Goal: Task Accomplishment & Management: Manage account settings

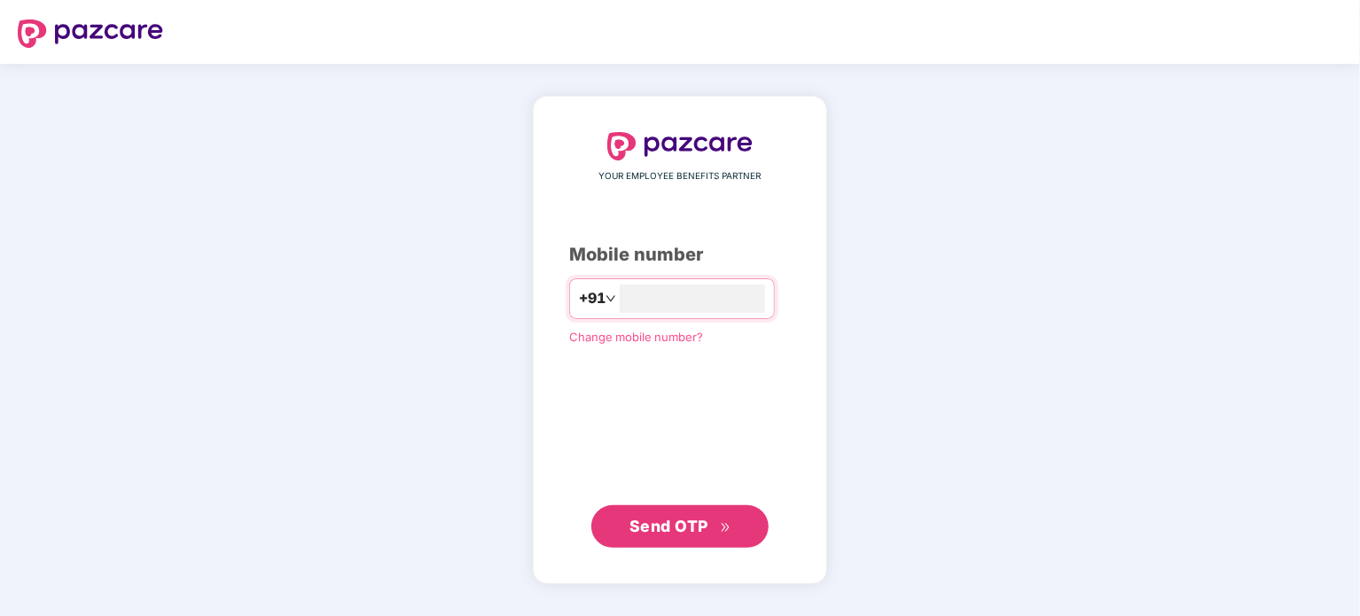
type input "**********"
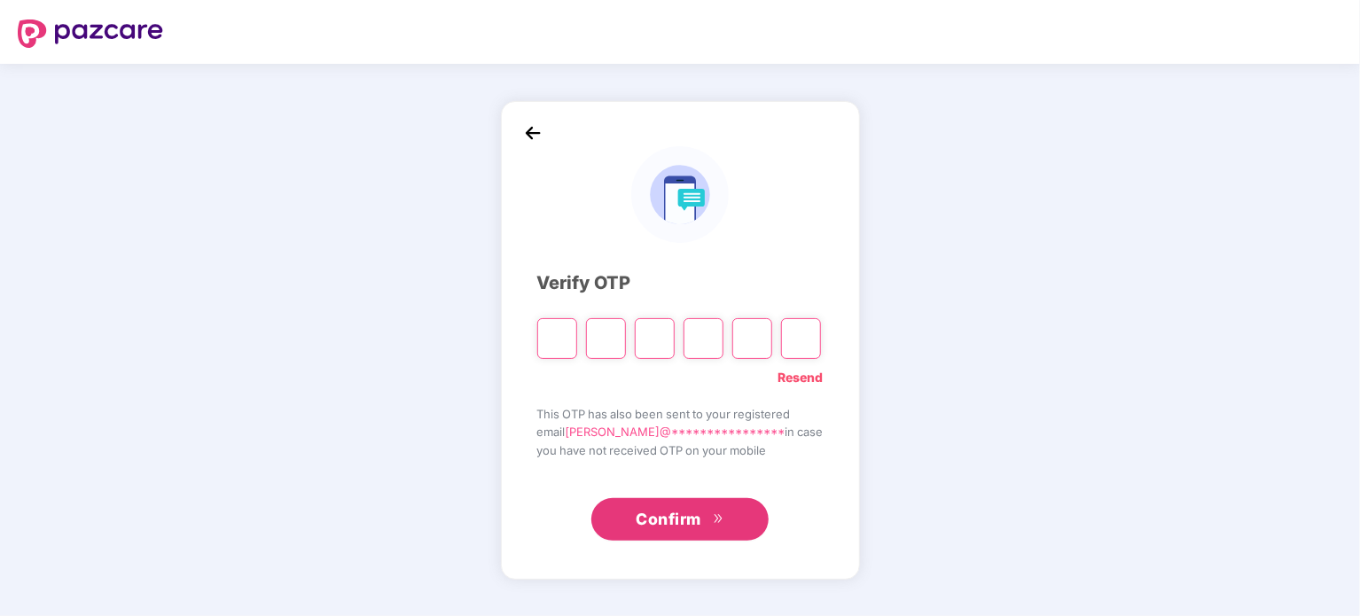
type input "*"
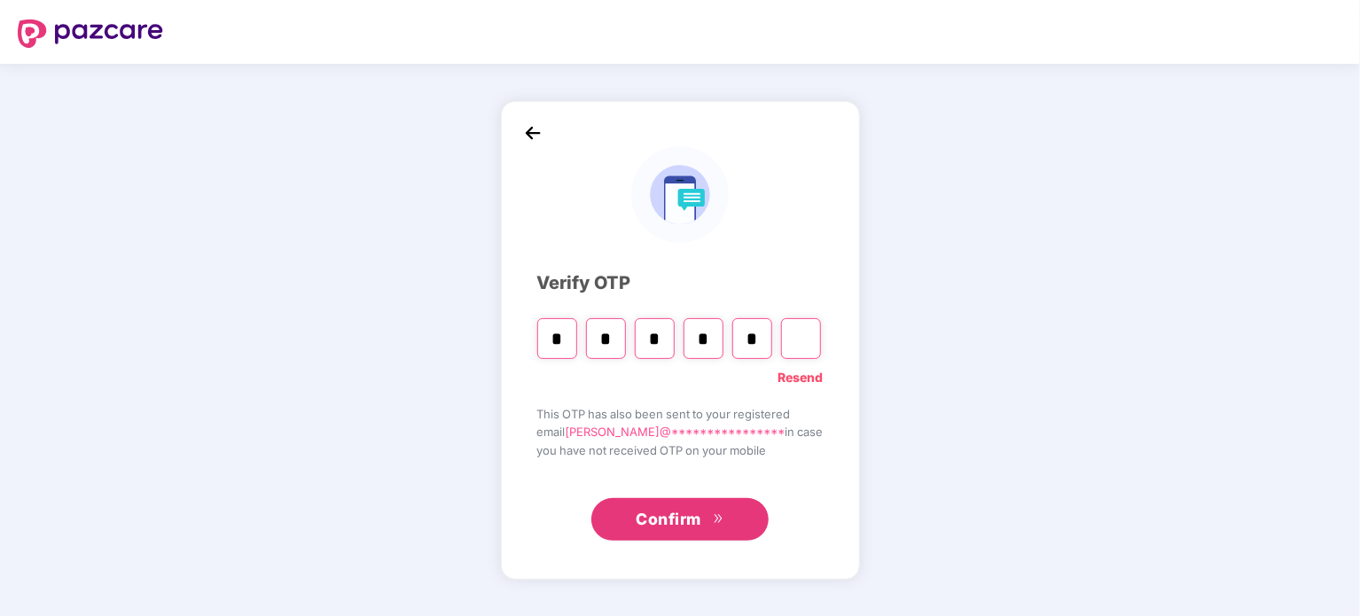
type input "*"
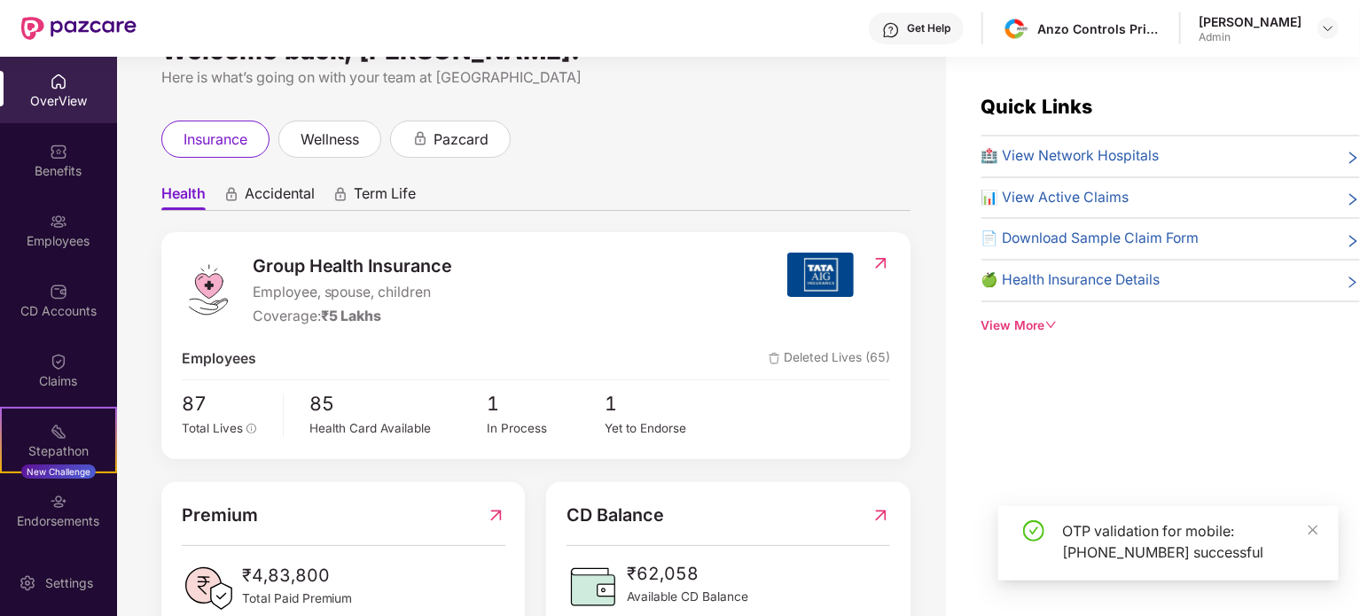
scroll to position [51, 0]
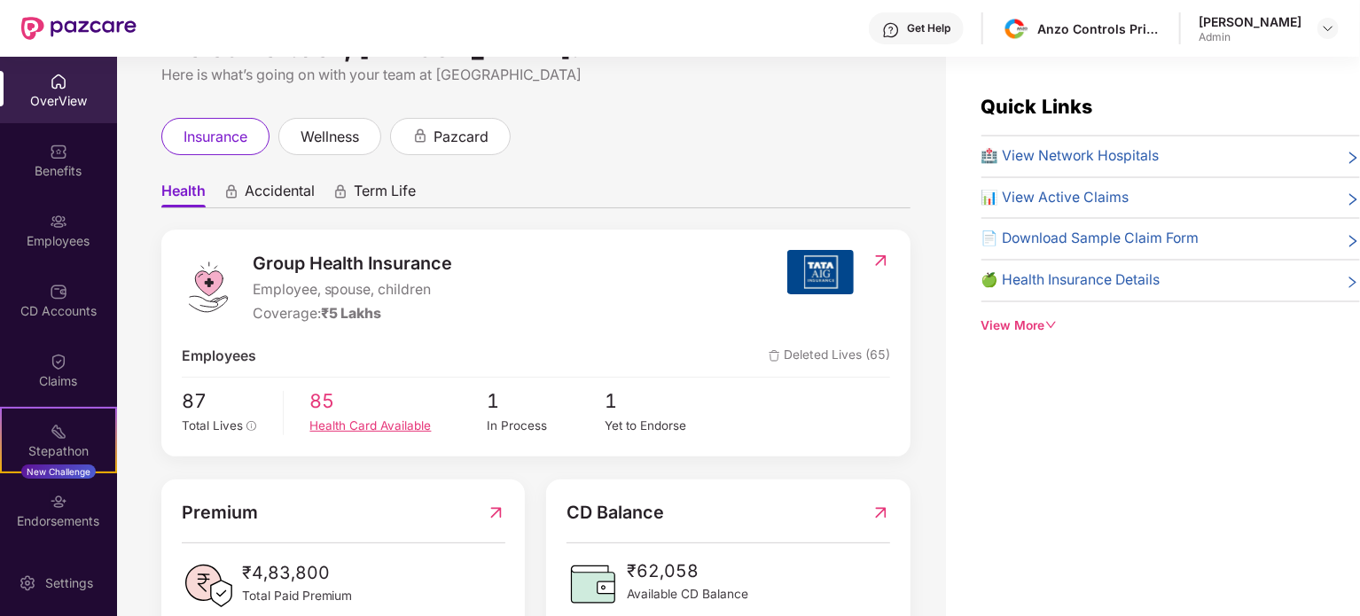
click at [332, 412] on span "85" at bounding box center [398, 402] width 177 height 30
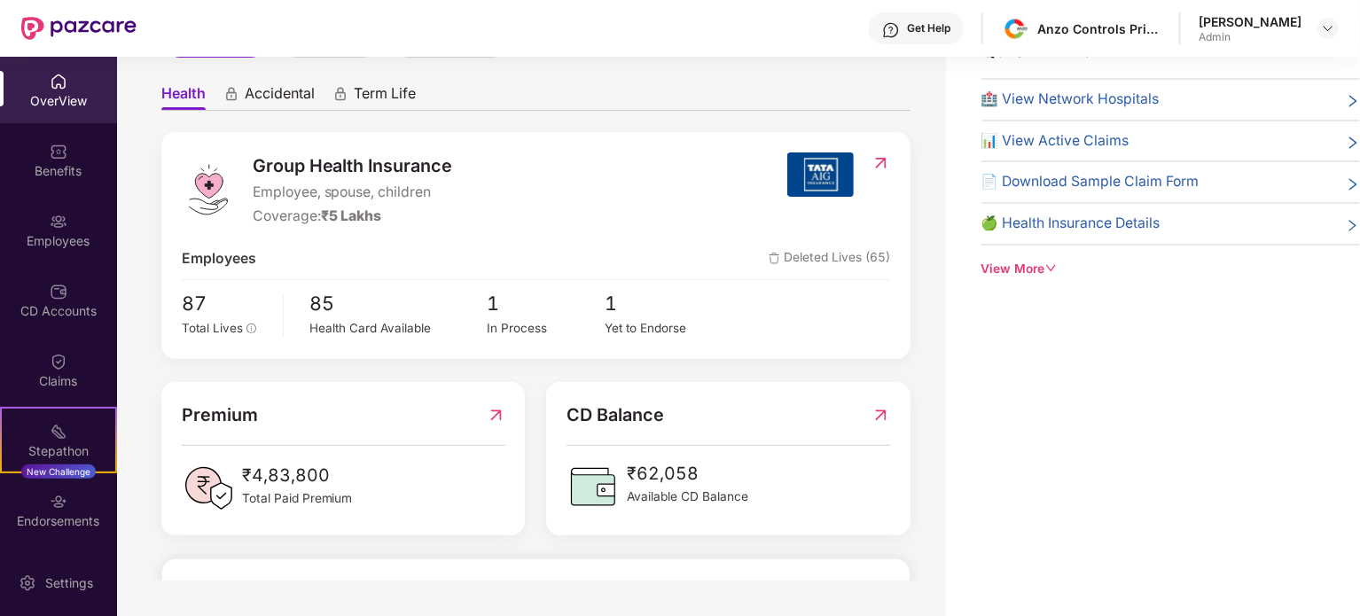
scroll to position [92, 0]
click at [616, 319] on div "Yet to Endorse" at bounding box center [665, 328] width 118 height 19
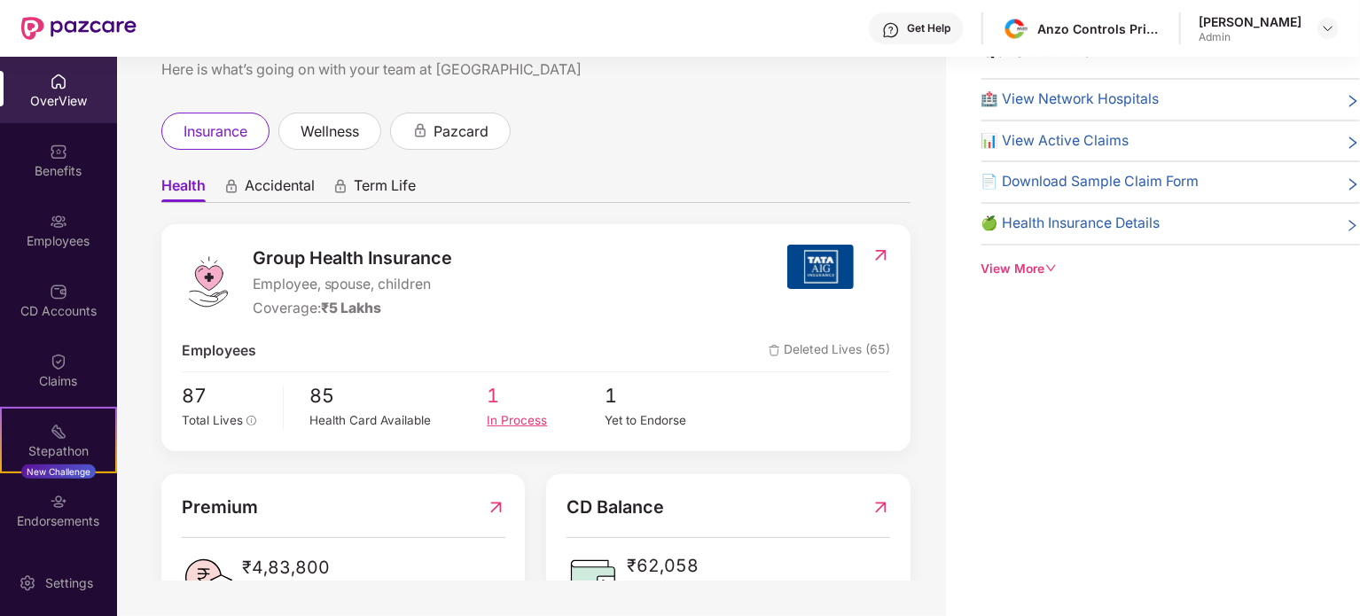
click at [523, 411] on div "In Process" at bounding box center [546, 420] width 118 height 19
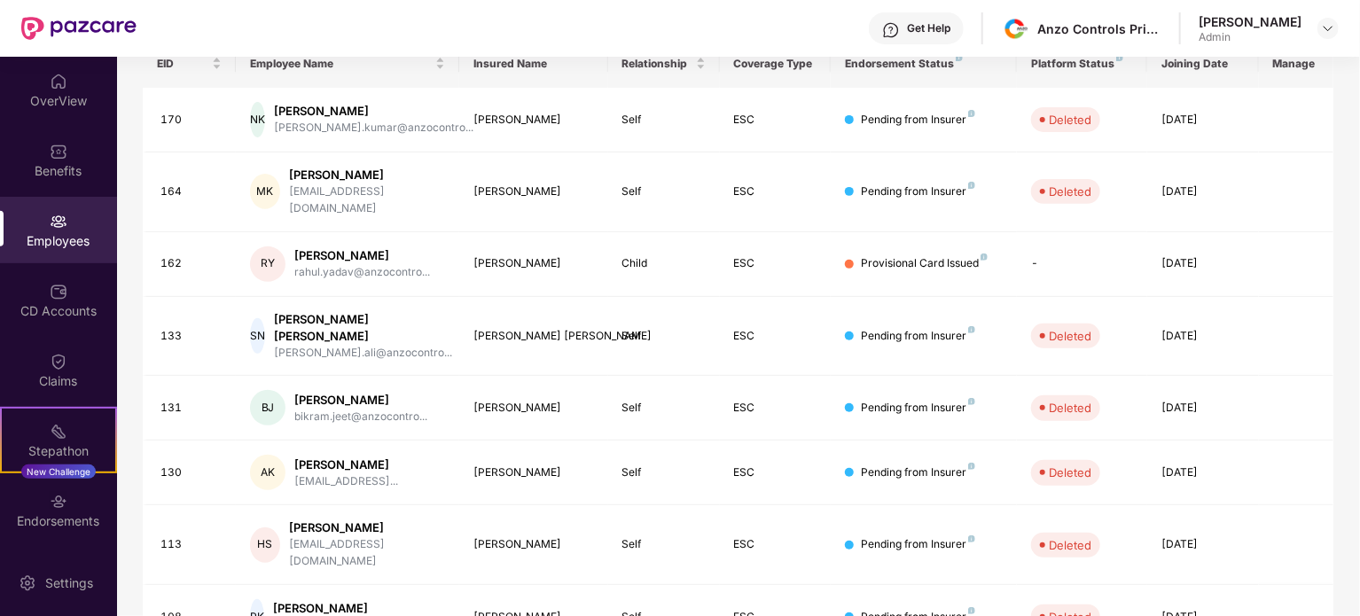
scroll to position [471, 0]
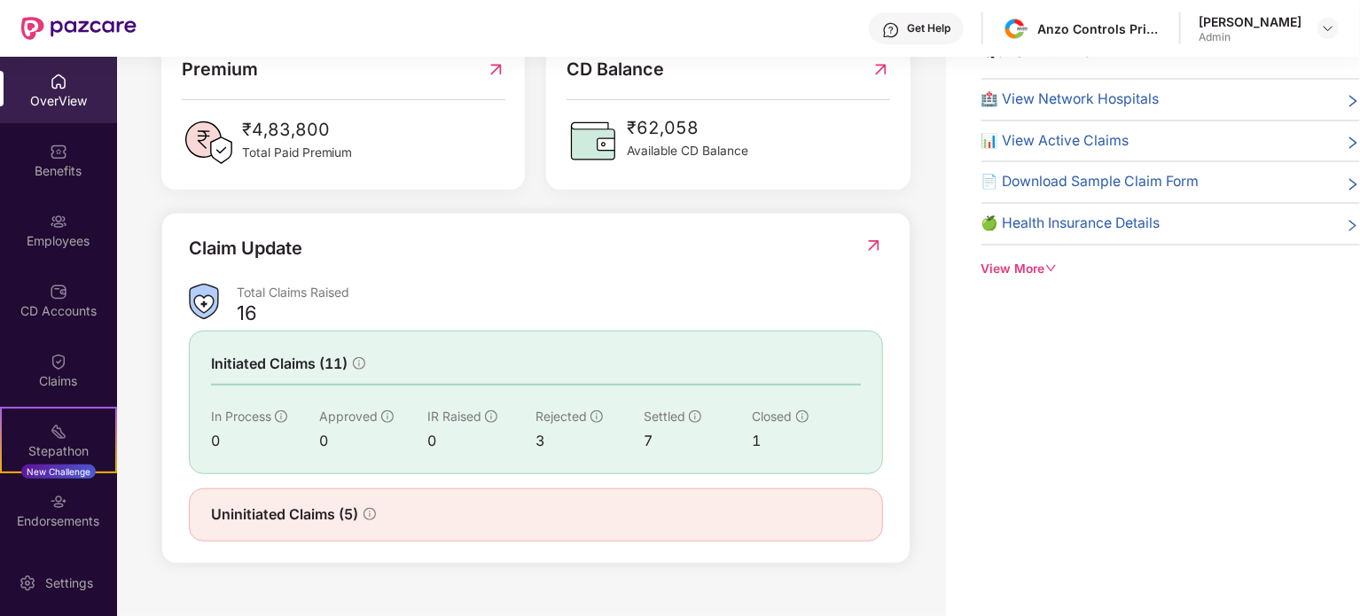
scroll to position [472, 0]
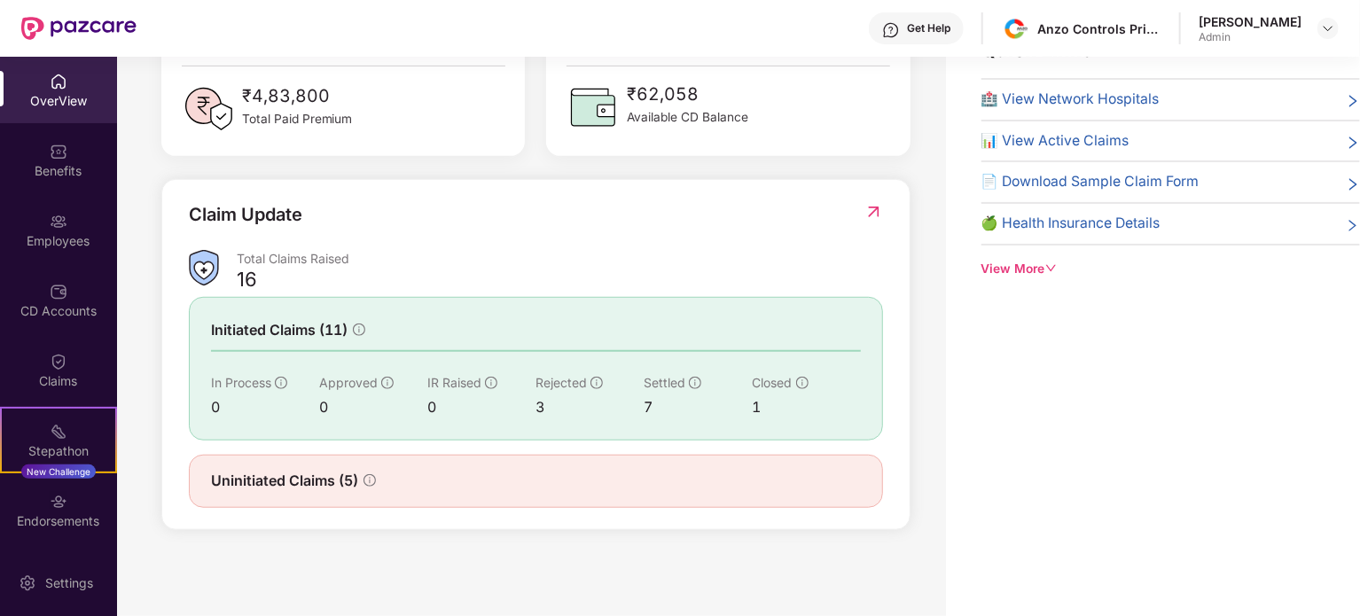
click at [865, 210] on img at bounding box center [874, 212] width 19 height 18
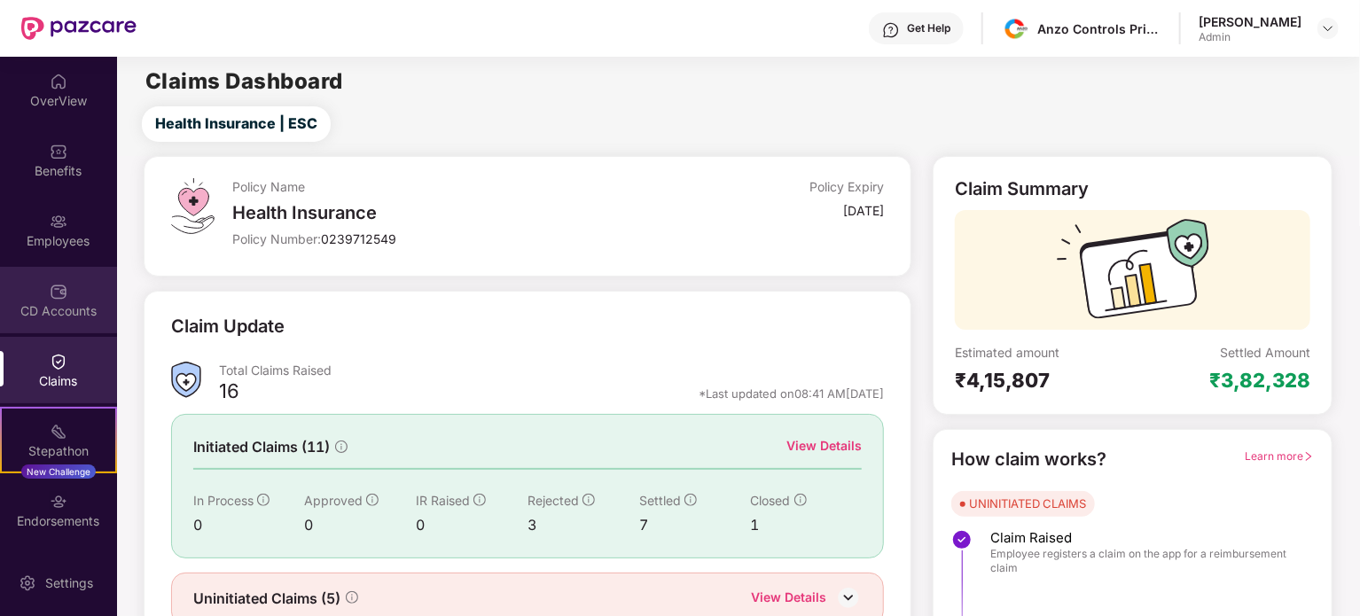
click at [72, 294] on div "CD Accounts" at bounding box center [58, 300] width 117 height 67
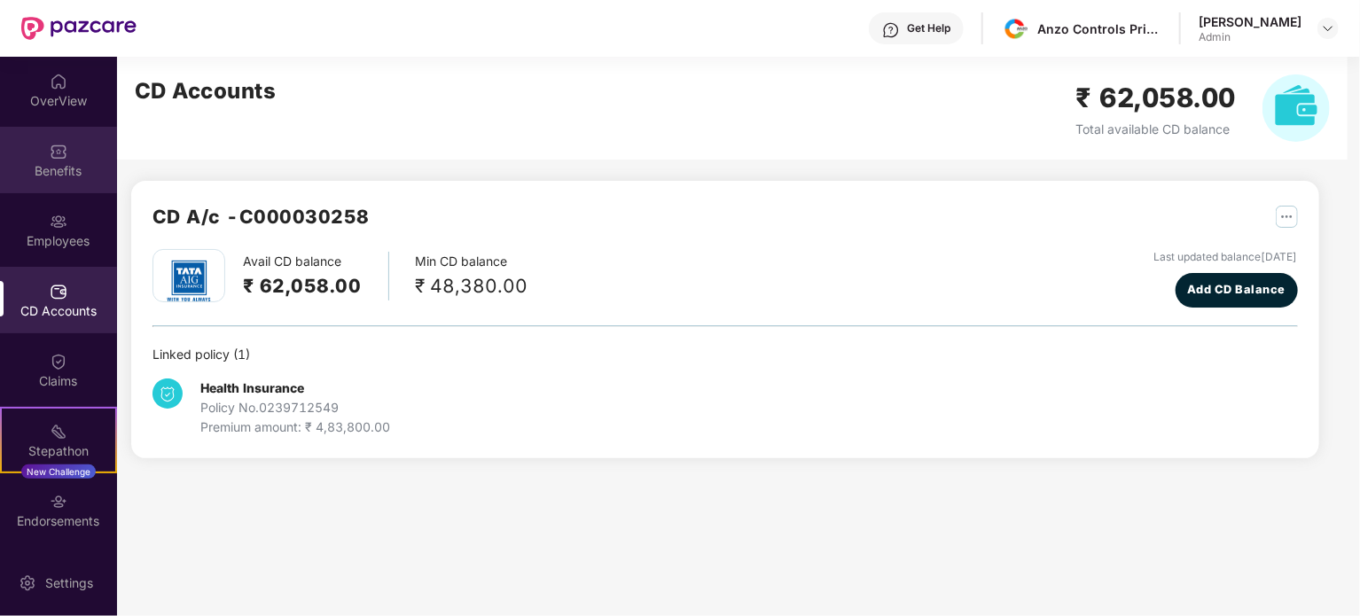
click at [63, 148] on img at bounding box center [59, 152] width 18 height 18
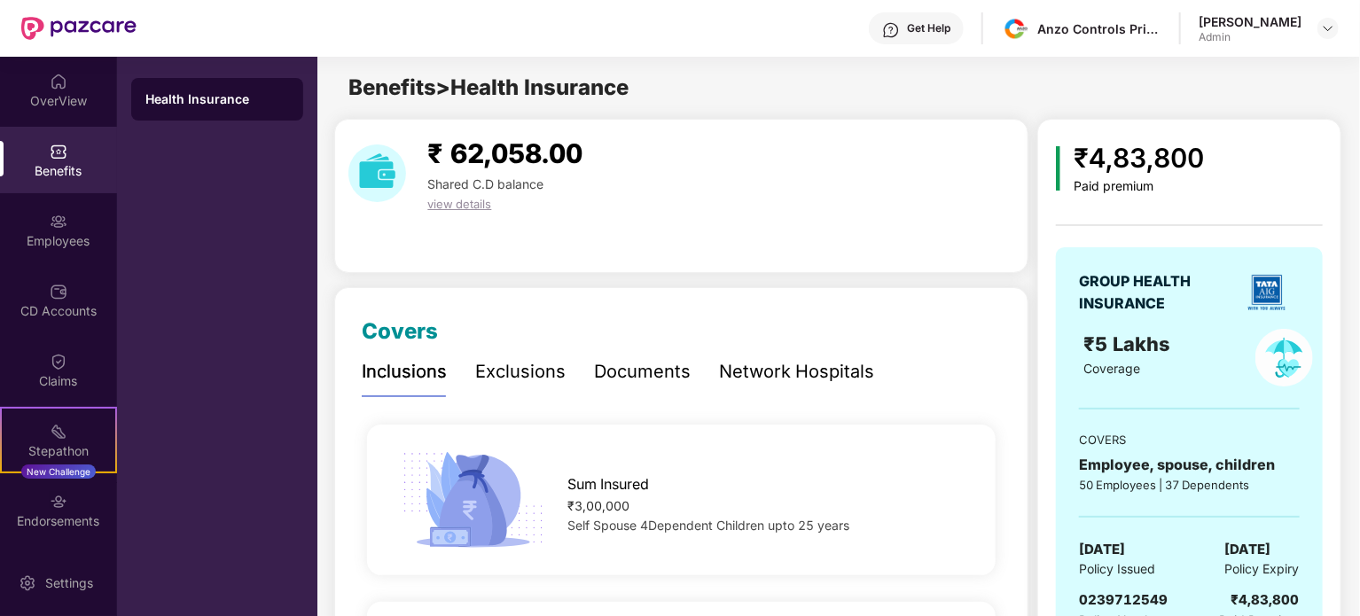
click at [468, 202] on span "view details" at bounding box center [459, 204] width 64 height 14
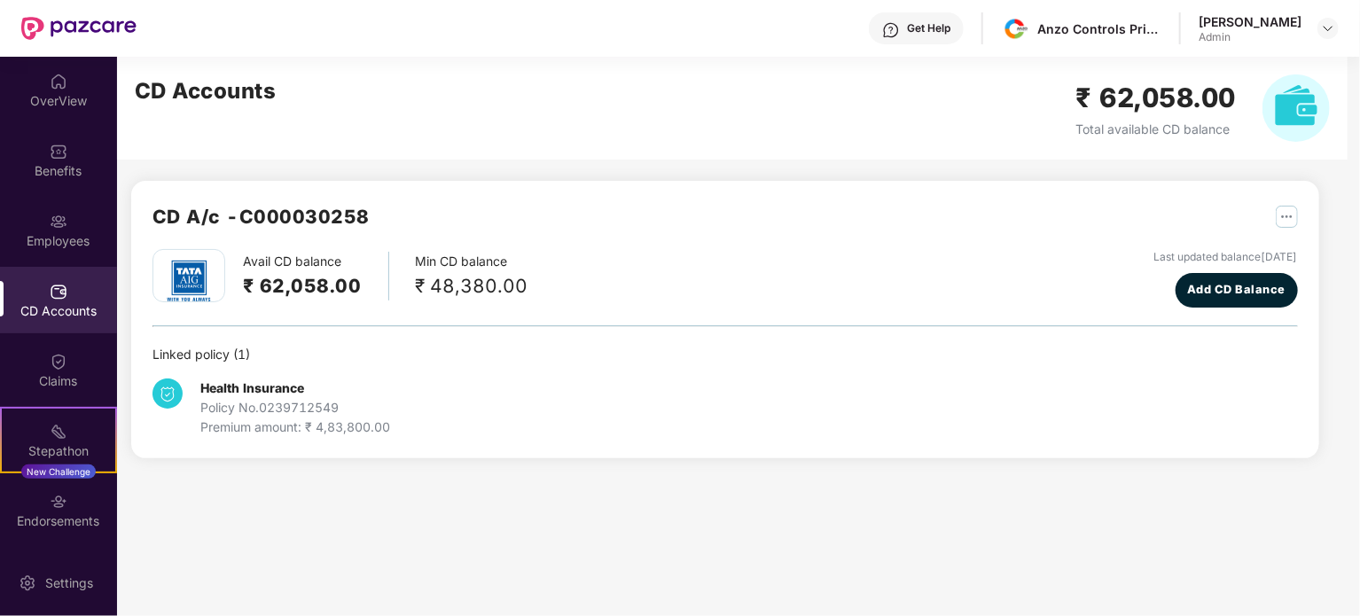
click at [1340, 22] on header "Get Help Anzo Controls Private Limited [PERSON_NAME] Mittal Admin" at bounding box center [680, 28] width 1360 height 57
click at [1325, 38] on div at bounding box center [1328, 28] width 21 height 21
click at [1316, 42] on div "[PERSON_NAME] Admin" at bounding box center [1269, 28] width 140 height 31
click at [1330, 30] on img at bounding box center [1328, 28] width 14 height 14
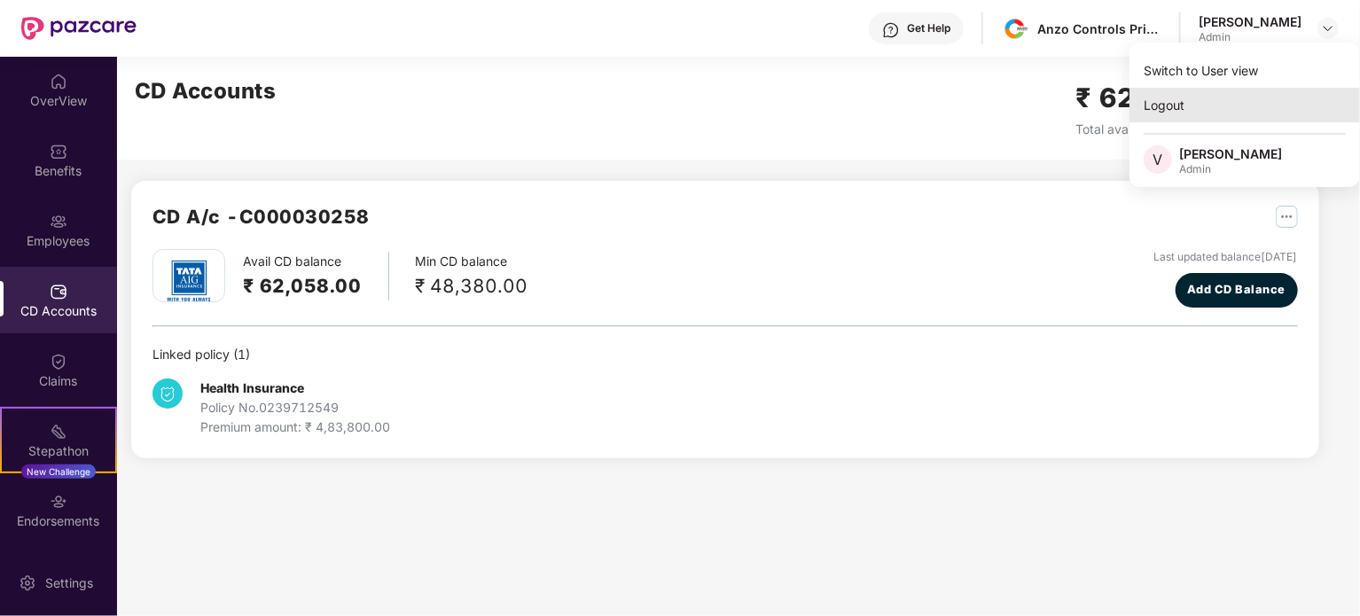
click at [1168, 112] on div "Logout" at bounding box center [1245, 105] width 231 height 35
